Goal: Task Accomplishment & Management: Use online tool/utility

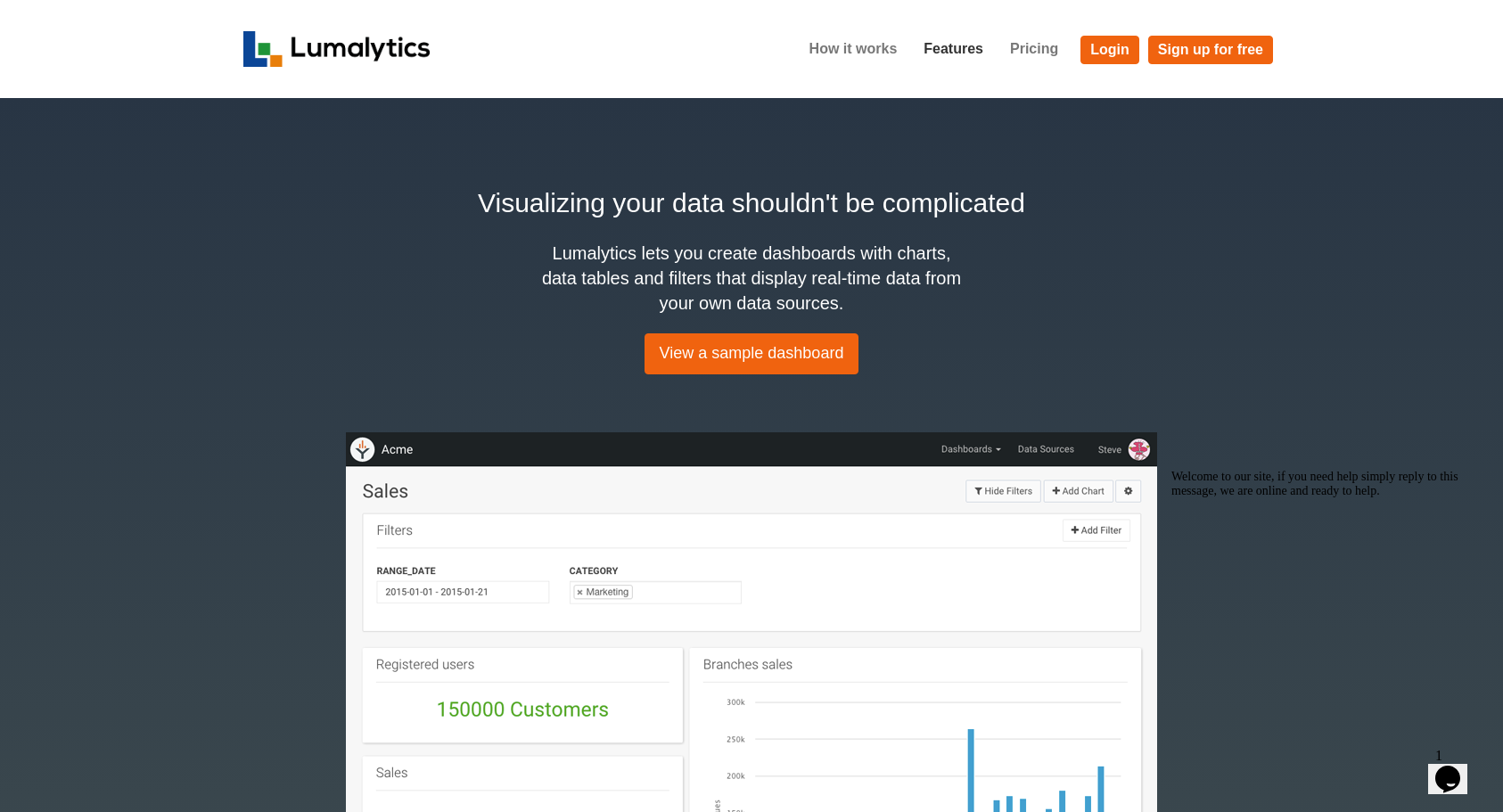
click at [971, 51] on link "Features" at bounding box center [953, 48] width 86 height 45
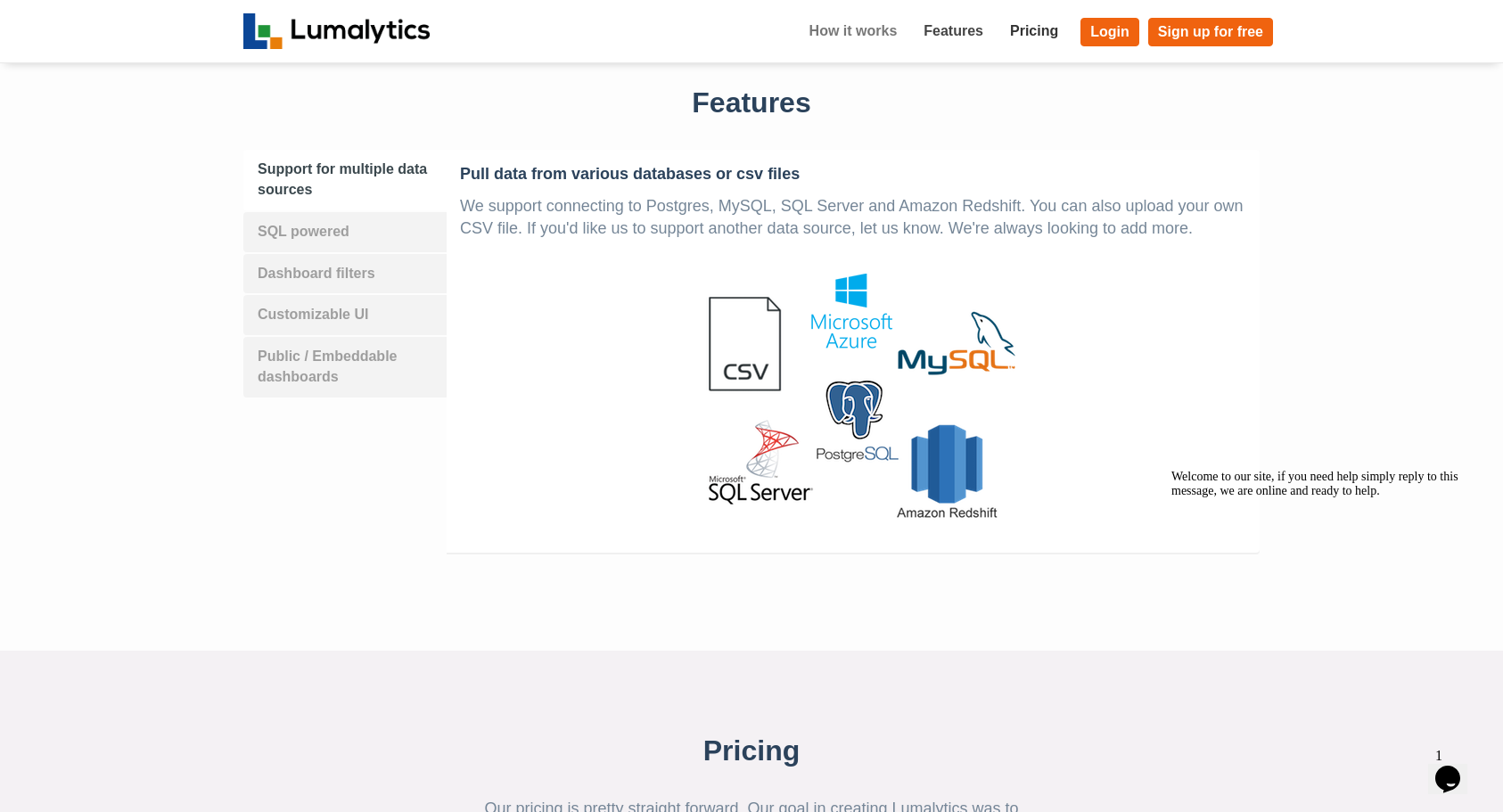
click at [1040, 28] on link "Pricing" at bounding box center [1034, 31] width 75 height 45
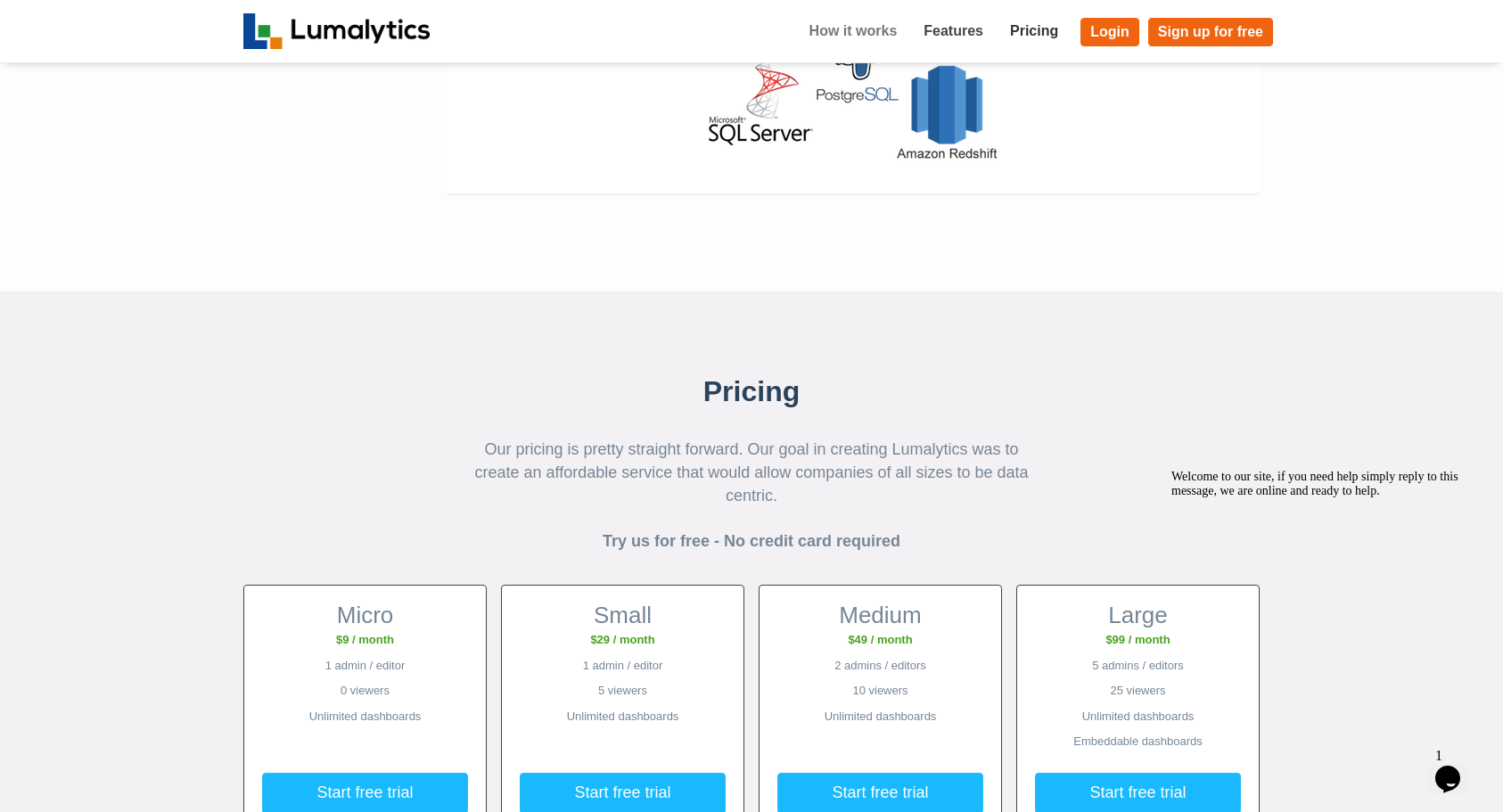
scroll to position [1859, 0]
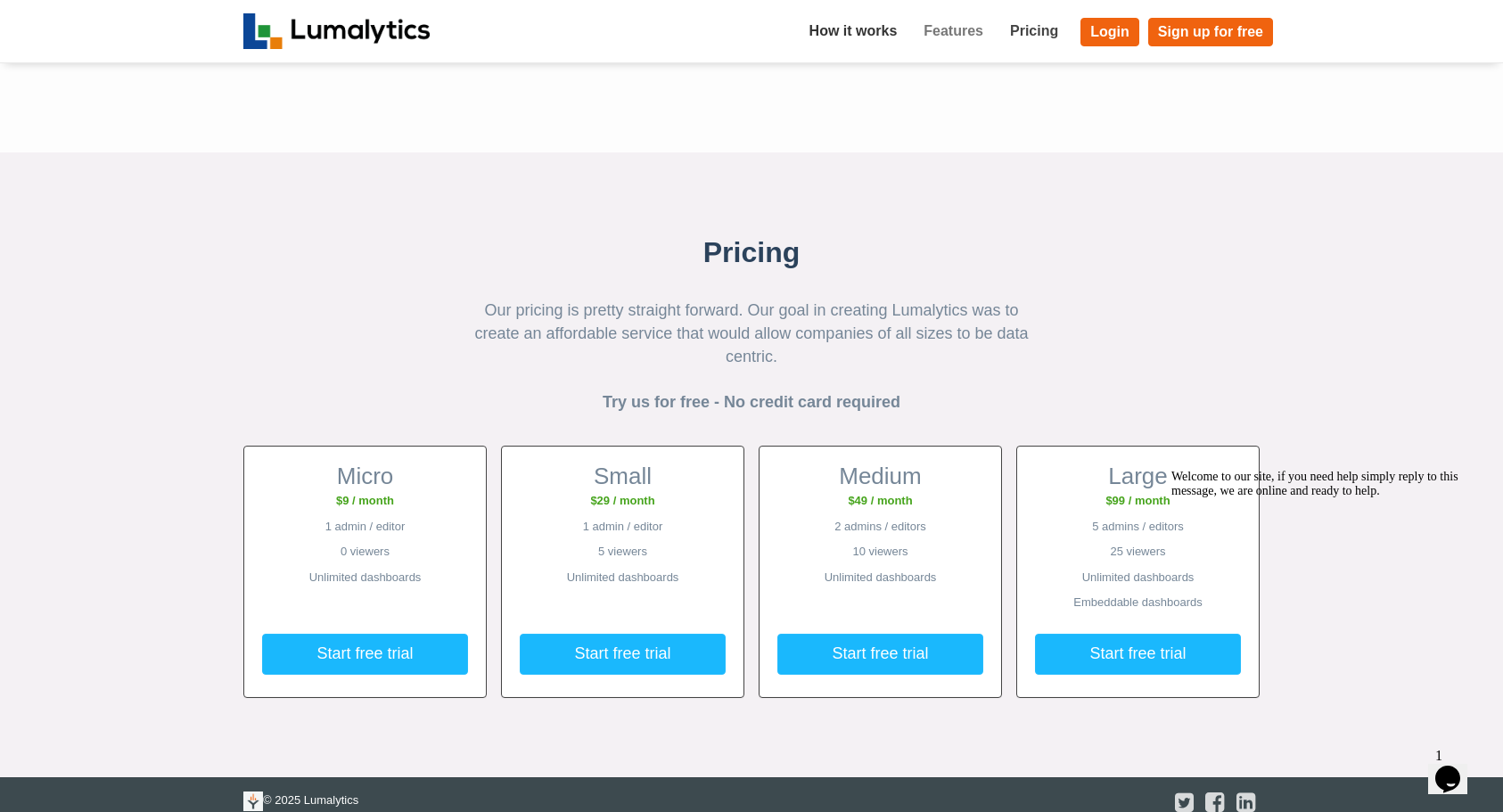
click at [873, 27] on link "How it works" at bounding box center [853, 31] width 115 height 45
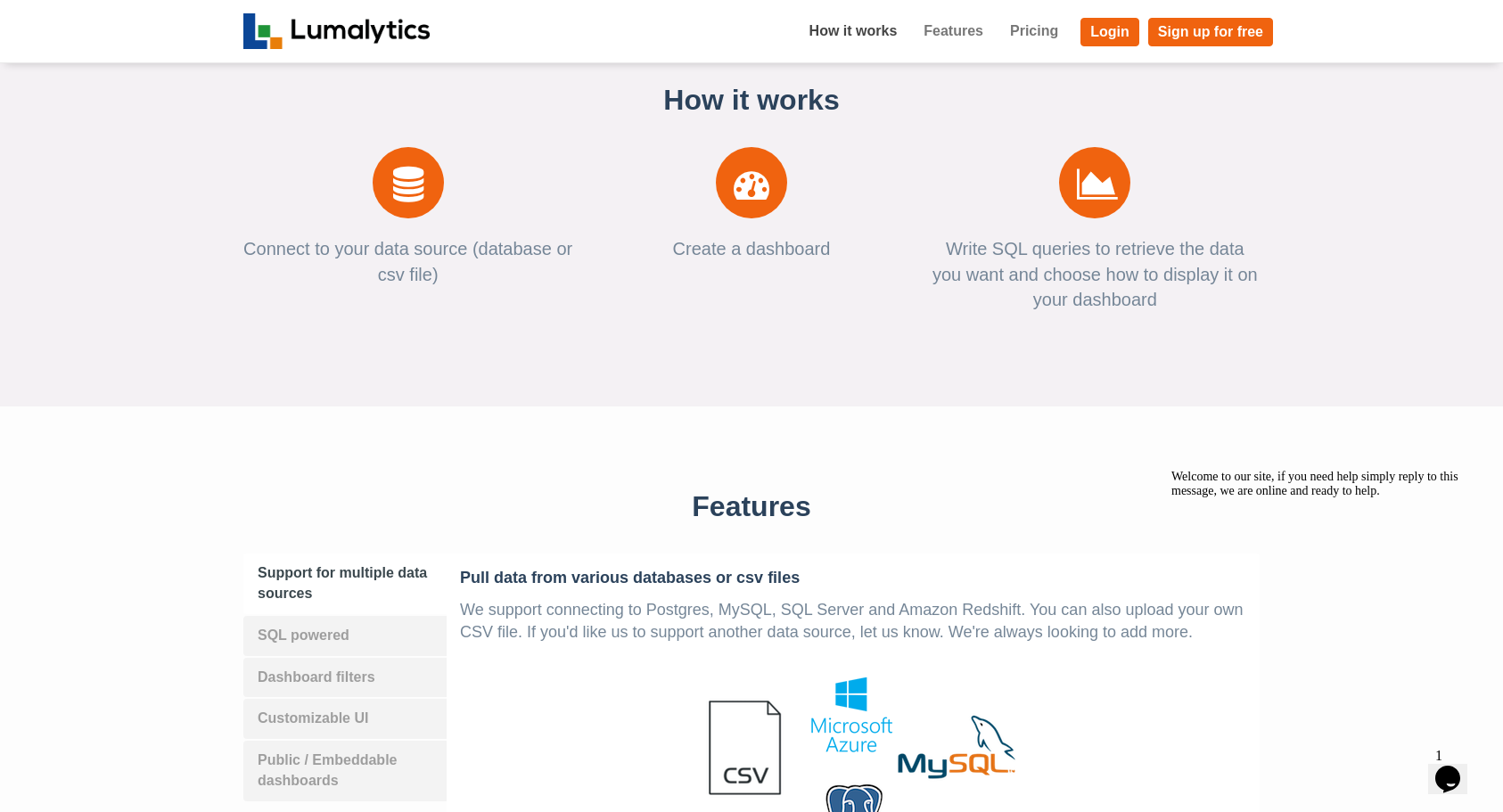
scroll to position [957, 0]
click at [1443, 765] on icon "Opens Chat This icon Opens the chat window." at bounding box center [1447, 778] width 28 height 28
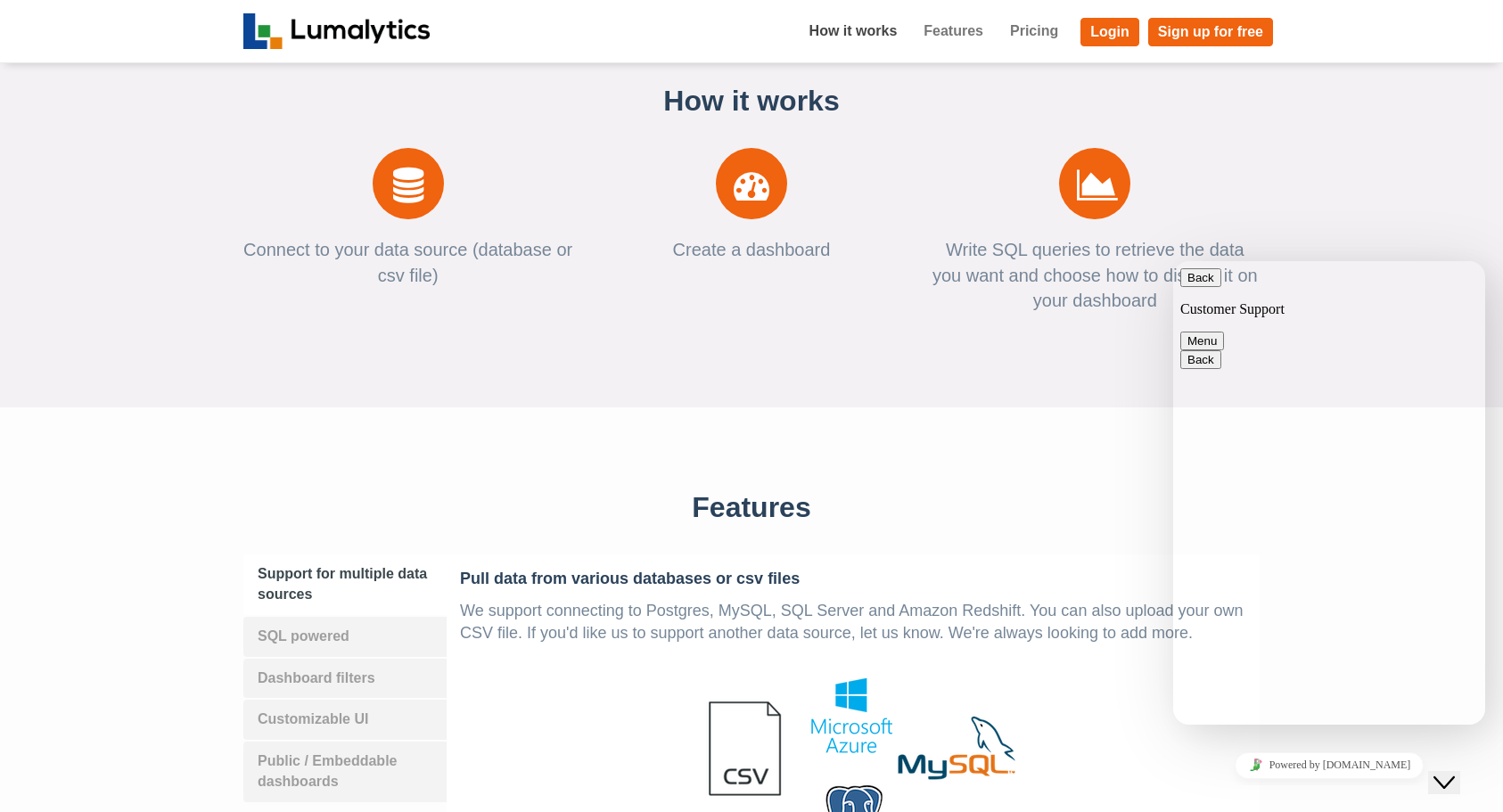
click at [1196, 285] on button "Back" at bounding box center [1200, 277] width 41 height 19
click at [1045, 352] on div "How it works Connect to your data source (database or csv file) Create a dashbo…" at bounding box center [752, 203] width 1503 height 406
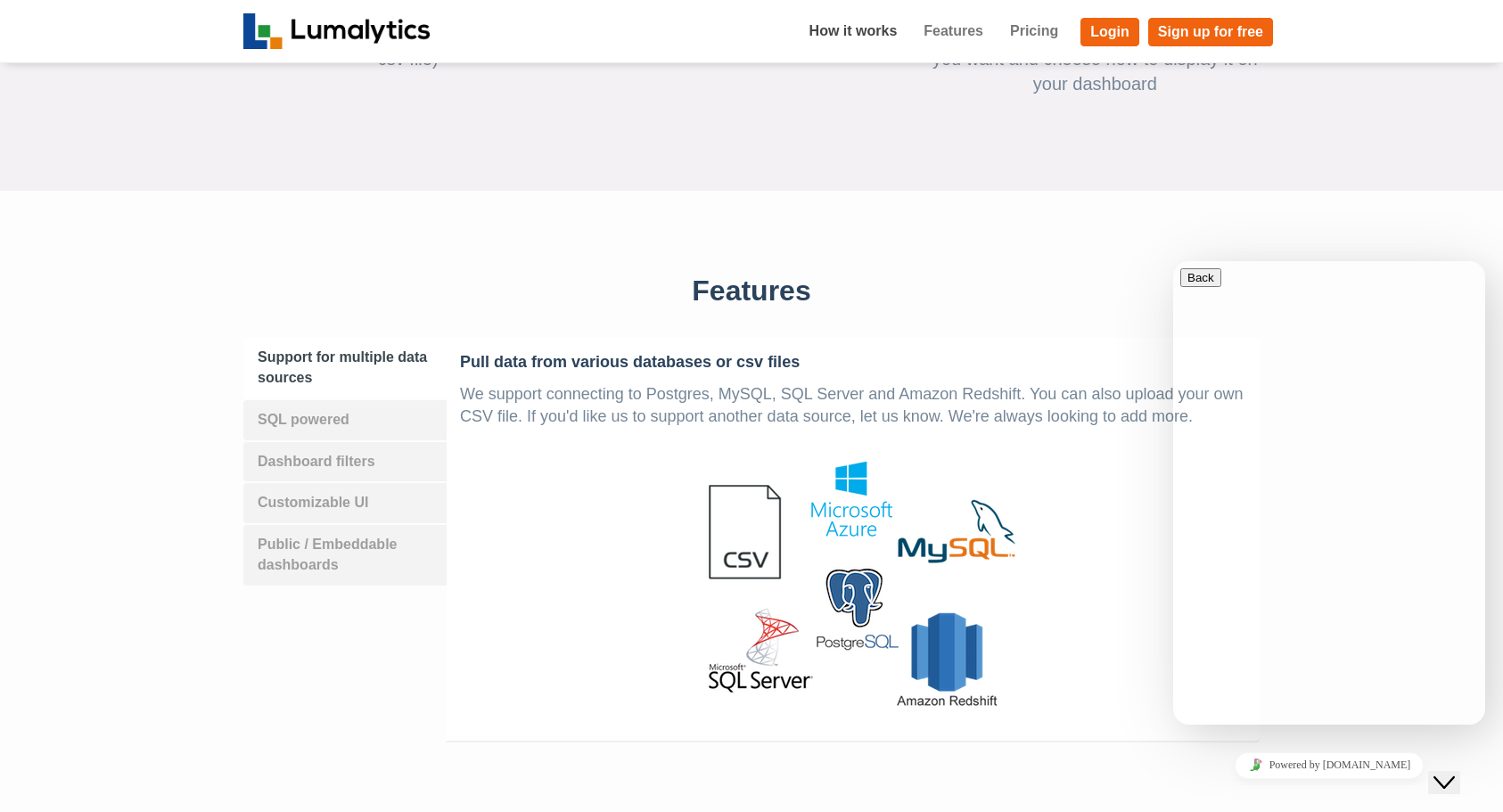
scroll to position [1205, 0]
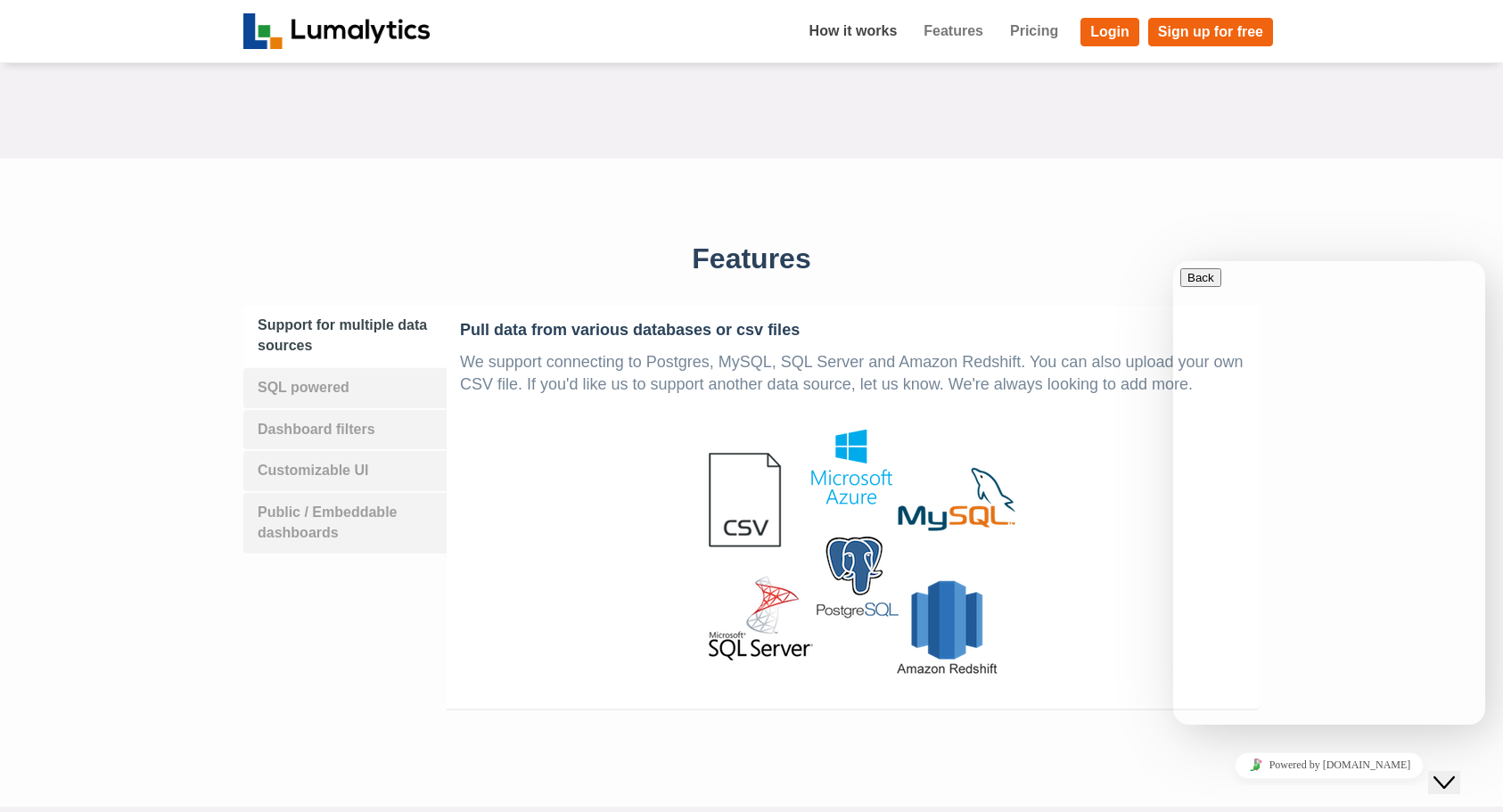
click at [1457, 771] on button "Close Chat This icon closes the chat window." at bounding box center [1444, 783] width 32 height 24
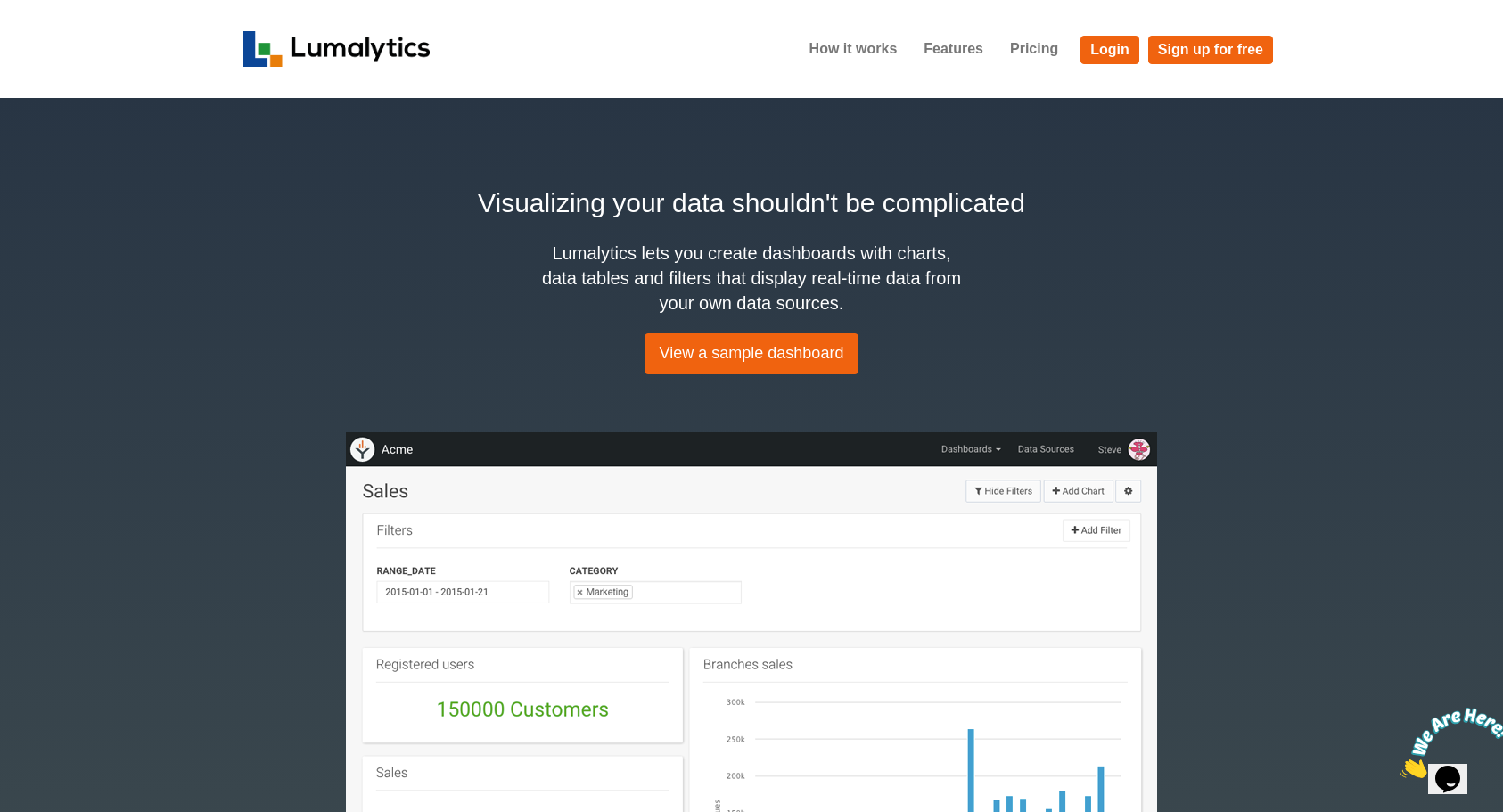
scroll to position [0, 0]
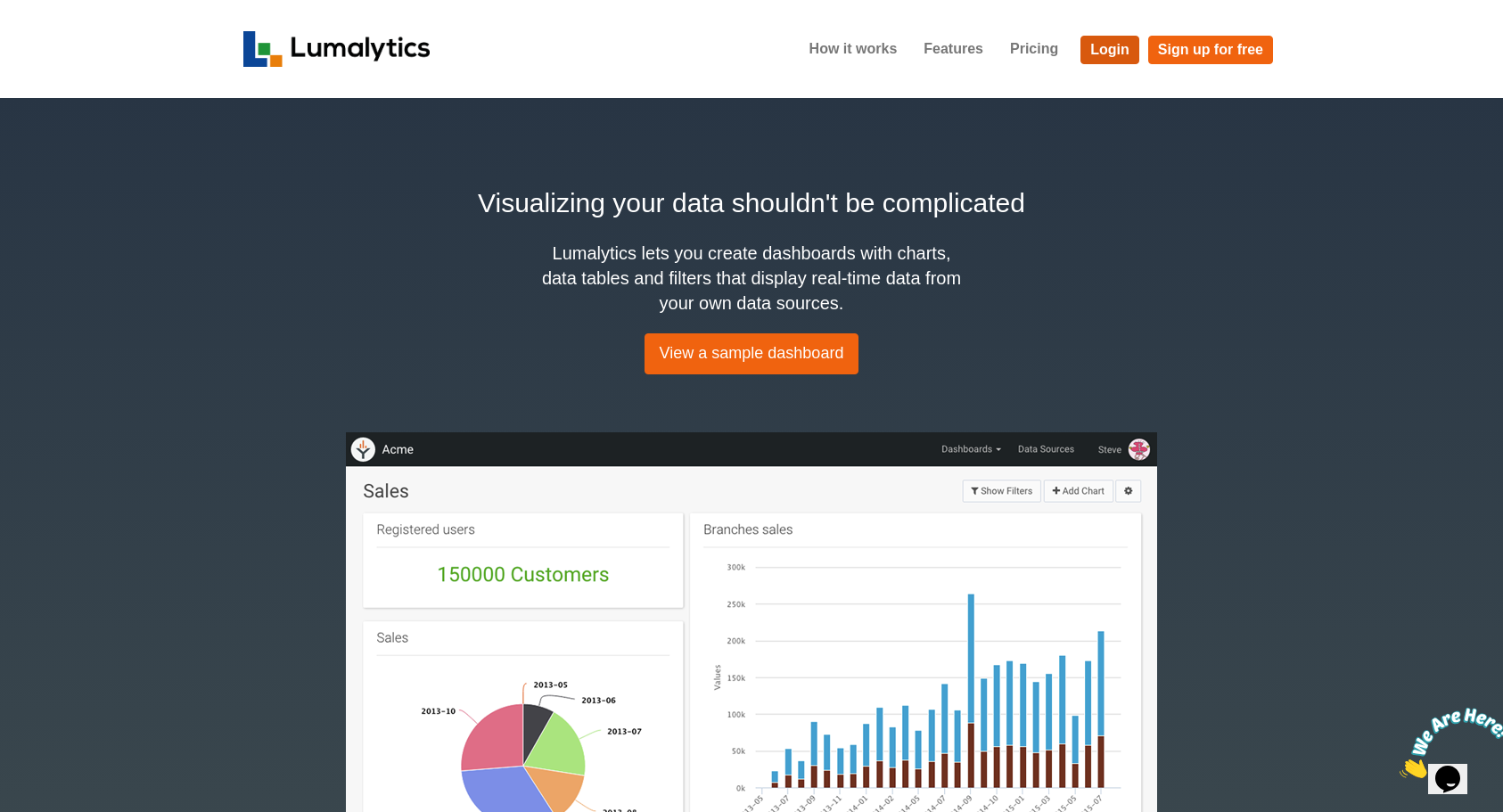
click at [1115, 53] on link "Login" at bounding box center [1110, 49] width 59 height 28
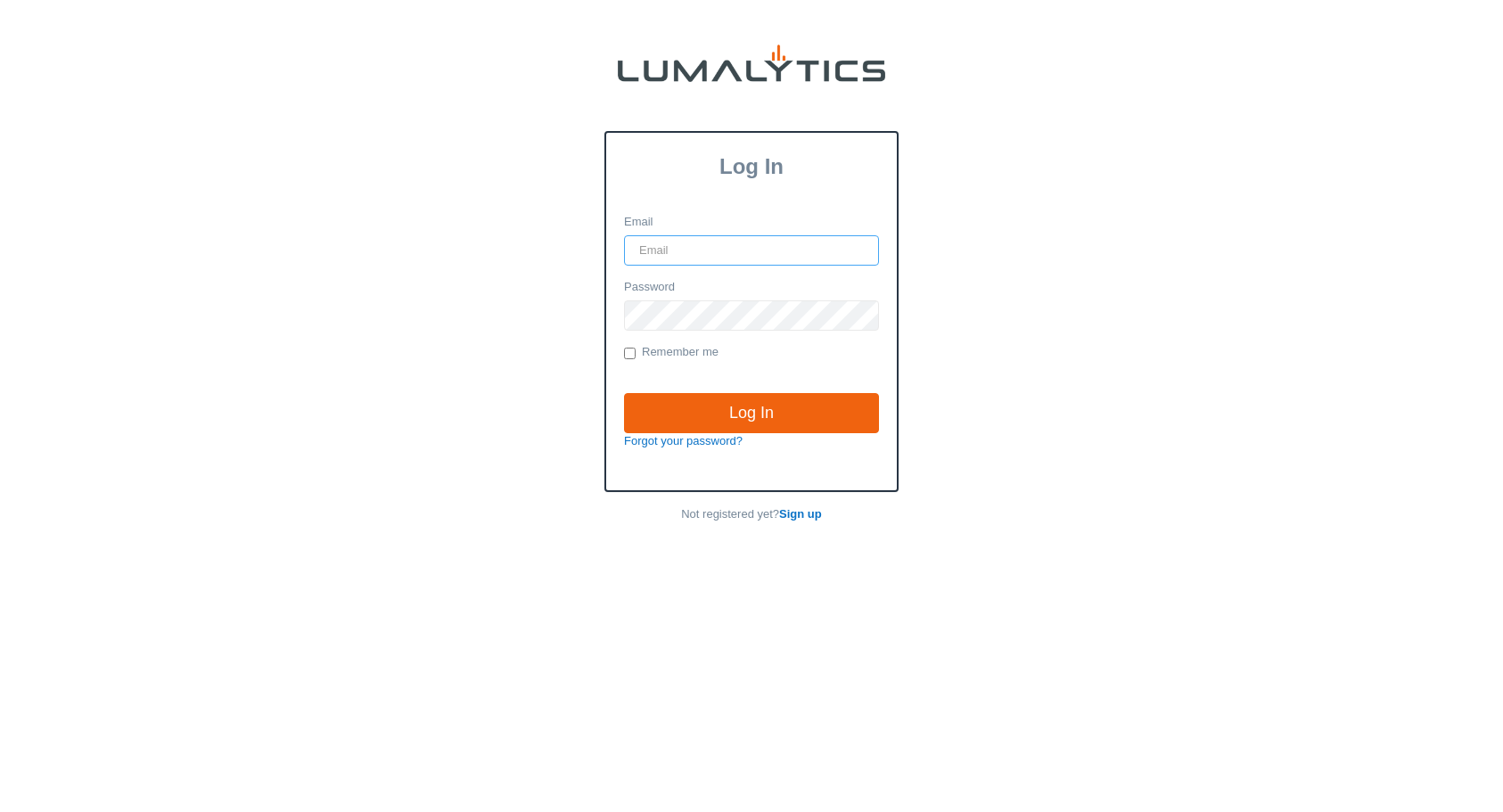
type input "rens@lumalytics.com"
click at [752, 411] on input "Log In" at bounding box center [752, 413] width 255 height 41
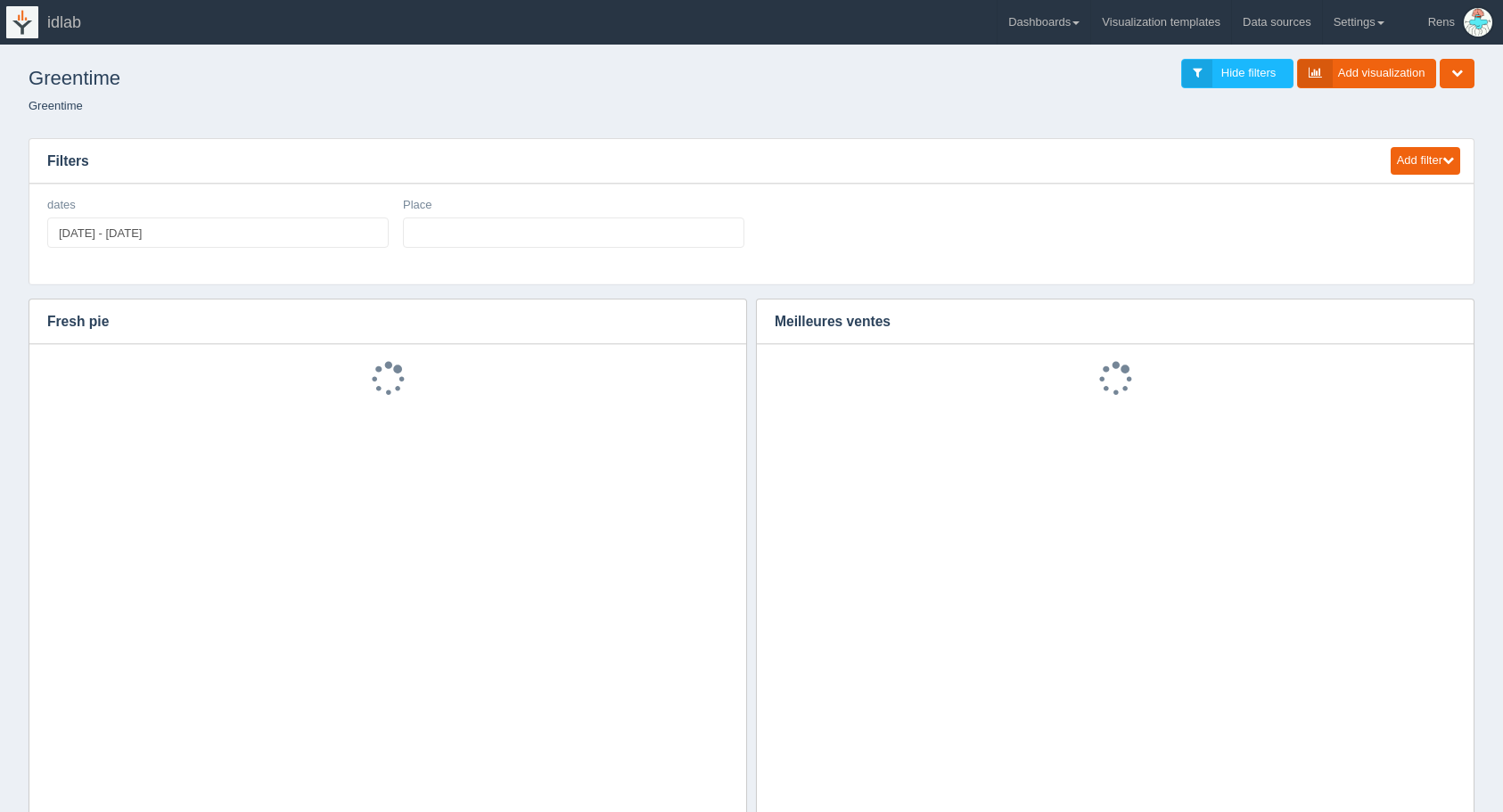
select select
